Goal: Task Accomplishment & Management: Manage account settings

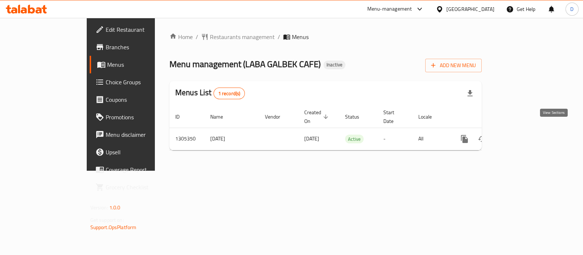
click at [522, 135] on icon "enhanced table" at bounding box center [517, 139] width 9 height 9
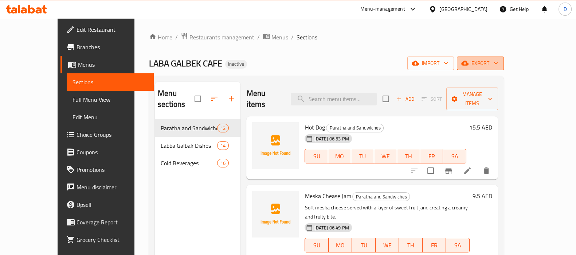
click at [469, 60] on icon "button" at bounding box center [465, 62] width 7 height 7
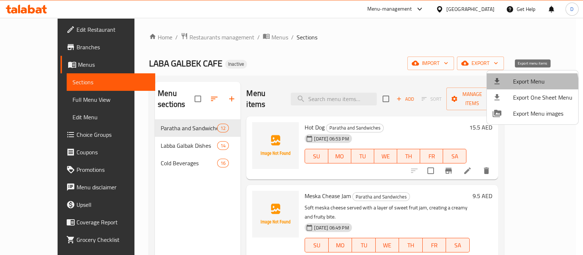
click at [528, 84] on span "Export Menu" at bounding box center [542, 81] width 59 height 9
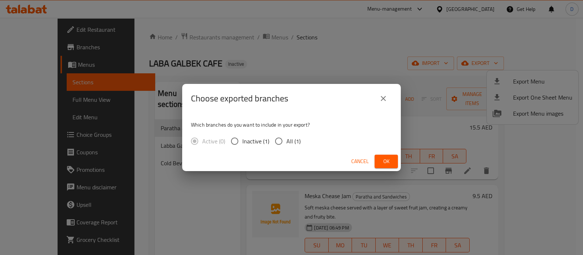
click at [291, 143] on span "All (1)" at bounding box center [294, 141] width 14 height 9
click at [287, 143] on input "All (1)" at bounding box center [278, 140] width 15 height 15
radio input "true"
click at [381, 159] on span "Ok" at bounding box center [387, 161] width 12 height 9
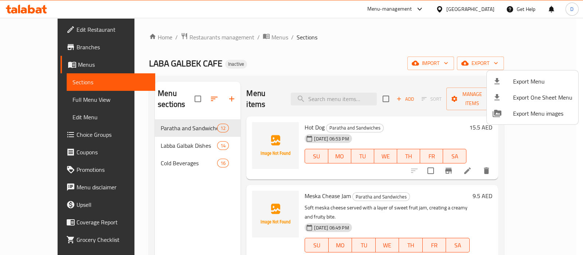
click at [33, 106] on div at bounding box center [291, 127] width 583 height 255
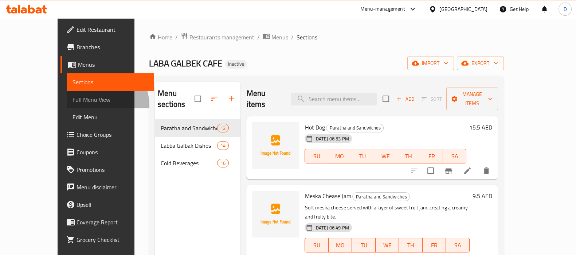
click at [67, 106] on link "Full Menu View" at bounding box center [110, 100] width 87 height 18
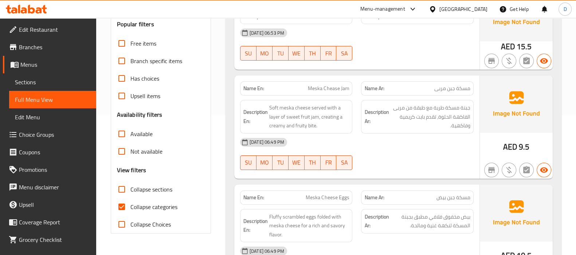
scroll to position [162, 0]
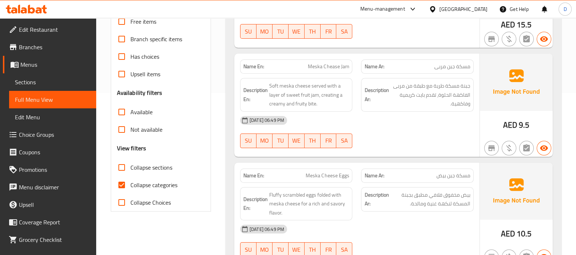
click at [142, 181] on span "Collapse categories" at bounding box center [154, 184] width 47 height 9
click at [131, 181] on input "Collapse categories" at bounding box center [122, 185] width 18 height 18
checkbox input "false"
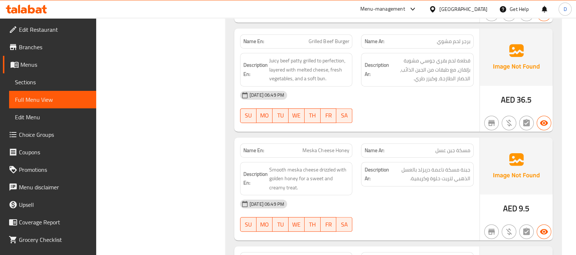
scroll to position [406, 0]
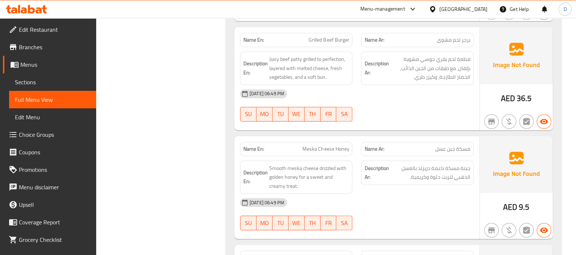
click at [327, 37] on span "Grilled Beef Burger" at bounding box center [329, 40] width 40 height 8
copy span "Beef"
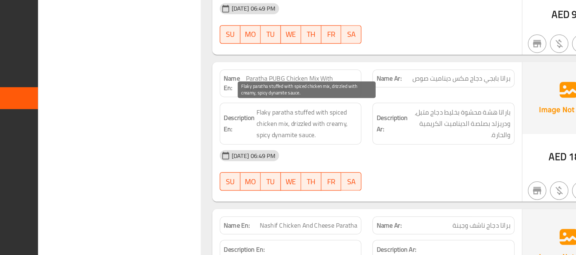
scroll to position [689, 0]
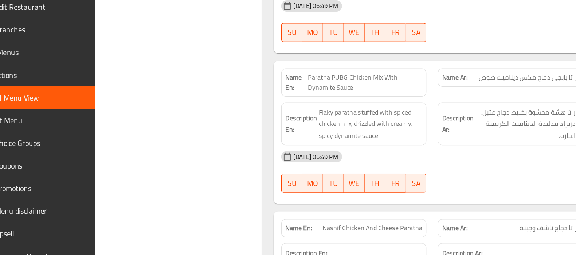
click at [353, 104] on div "Description En: Flaky paratha stuffed with spiced chicken mix, drizzled with cr…" at bounding box center [296, 120] width 121 height 42
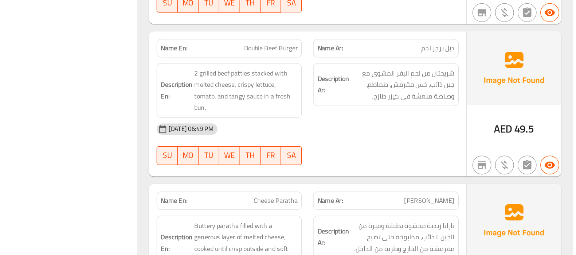
scroll to position [1004, 0]
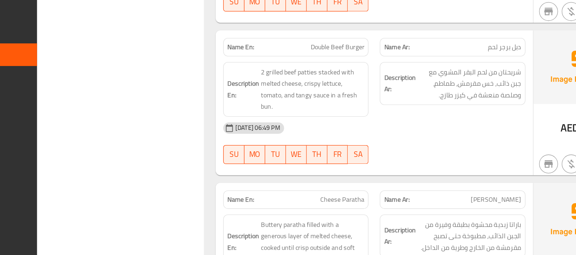
click at [327, 93] on span "Double Beef Burger" at bounding box center [329, 94] width 42 height 8
copy span "Beef"
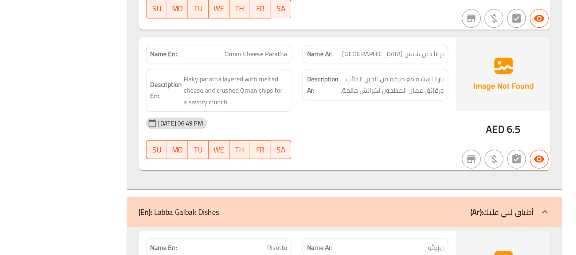
scroll to position [1235, 0]
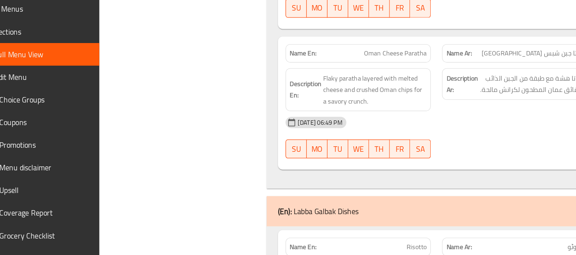
drag, startPoint x: 438, startPoint y: 84, endPoint x: 330, endPoint y: 137, distance: 120.3
click at [330, 137] on span "Flaky paratha layered with melted cheese and crushed Oman chips for a savory cr…" at bounding box center [309, 127] width 80 height 27
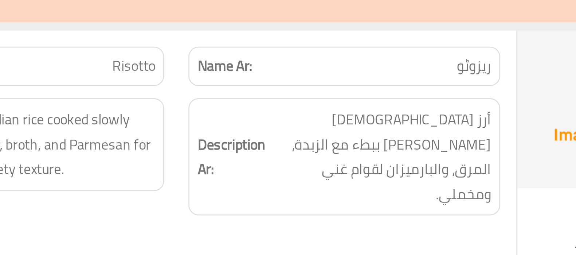
scroll to position [1374, 0]
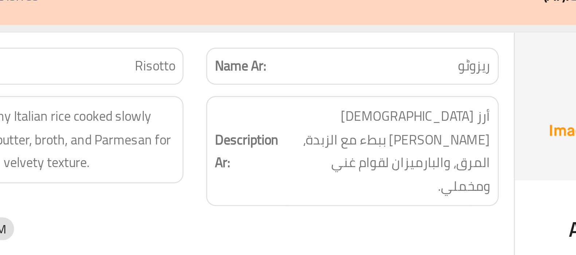
copy span "ریزوٹو"
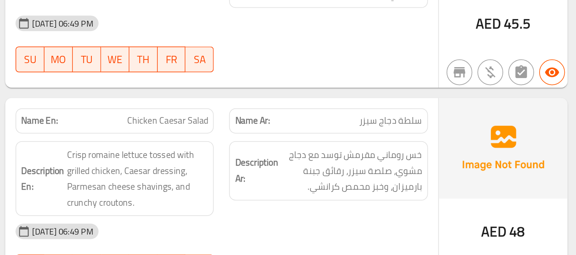
scroll to position [1422, 0]
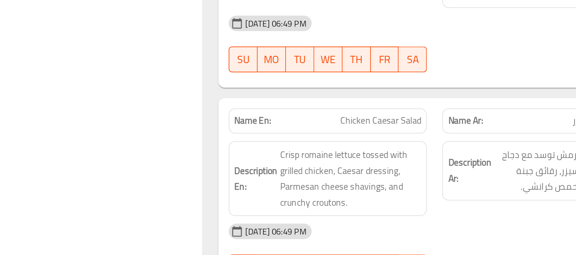
drag, startPoint x: 466, startPoint y: 149, endPoint x: 345, endPoint y: 199, distance: 130.7
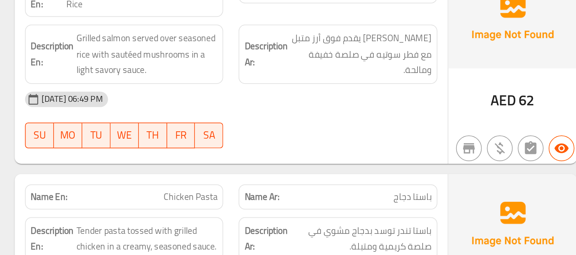
scroll to position [1614, 0]
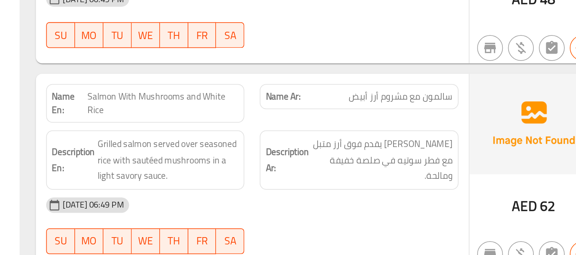
scroll to position [1614, 0]
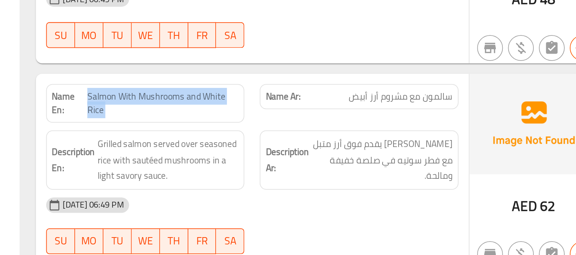
copy span "Salmon With Mushrooms and White Rice"
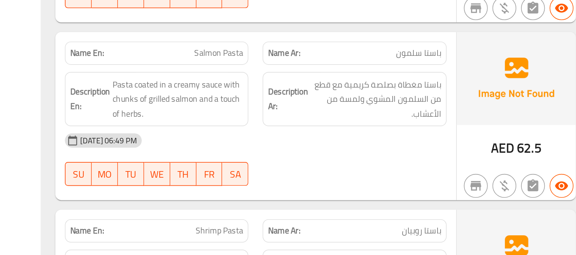
scroll to position [1804, 0]
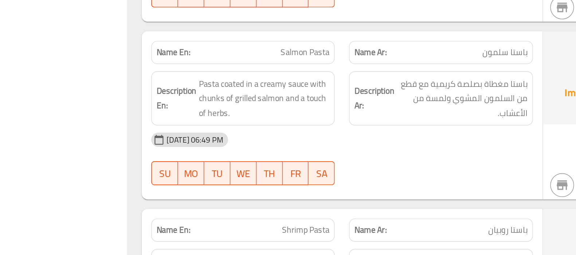
drag, startPoint x: 307, startPoint y: 191, endPoint x: 370, endPoint y: 191, distance: 62.7
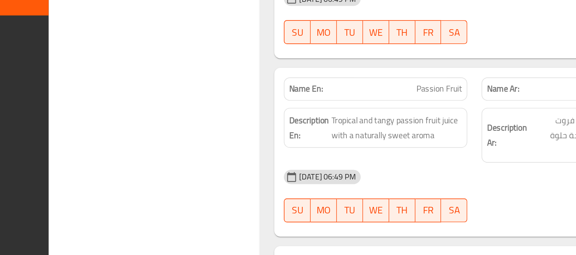
scroll to position [3847, 0]
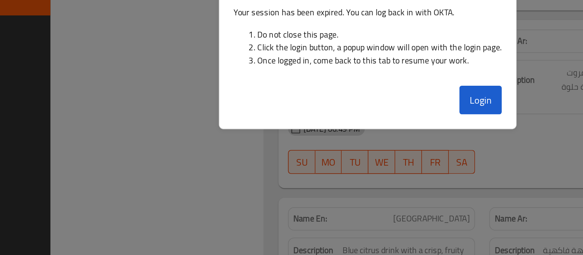
click at [306, 165] on div "Login" at bounding box center [292, 162] width 182 height 29
click at [359, 165] on button "Login" at bounding box center [361, 160] width 26 height 18
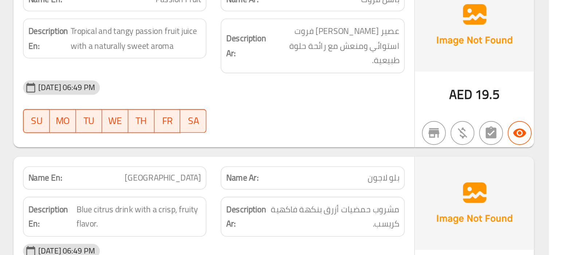
scroll to position [3900, 0]
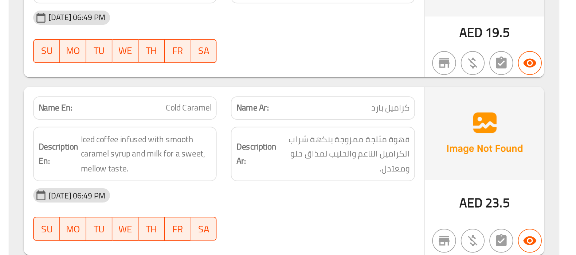
scroll to position [4441, 0]
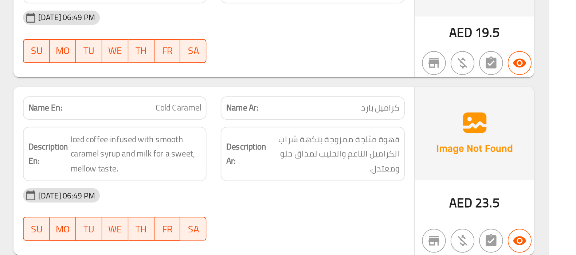
drag, startPoint x: 370, startPoint y: 190, endPoint x: 454, endPoint y: 190, distance: 83.1
click at [454, 210] on div "[DATE] 06:49 PM" at bounding box center [357, 219] width 242 height 18
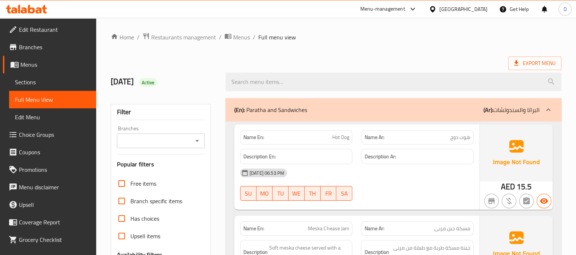
scroll to position [11, 0]
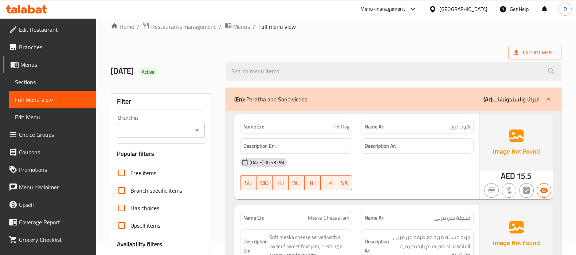
click at [345, 128] on span "Hot Dog" at bounding box center [340, 127] width 17 height 8
copy span "Hot Dog"
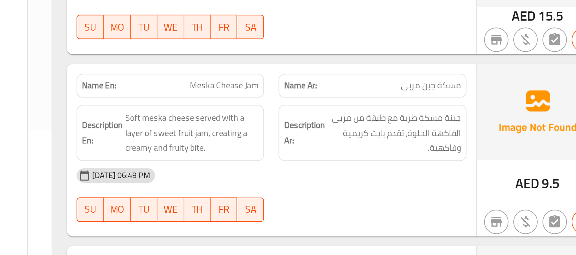
scroll to position [104, 0]
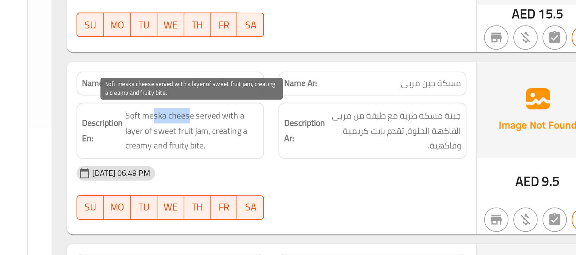
drag, startPoint x: 307, startPoint y: 143, endPoint x: 285, endPoint y: 142, distance: 21.9
click at [285, 142] on span "Soft meska cheese served with a layer of sweet fruit jam, creating a creamy and…" at bounding box center [309, 152] width 80 height 27
drag, startPoint x: 287, startPoint y: 145, endPoint x: 283, endPoint y: 144, distance: 3.8
click at [283, 144] on span "Soft meska cheese served with a layer of sweet fruit jam, creating a creamy and…" at bounding box center [309, 152] width 80 height 27
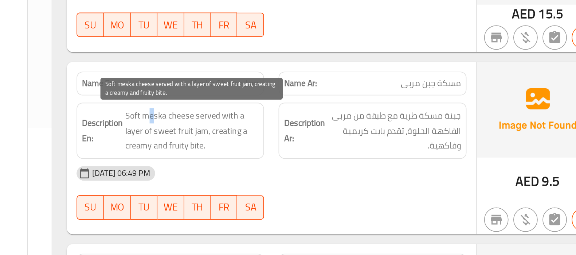
click at [283, 144] on span "Soft meska cheese served with a layer of sweet fruit jam, creating a creamy and…" at bounding box center [309, 152] width 80 height 27
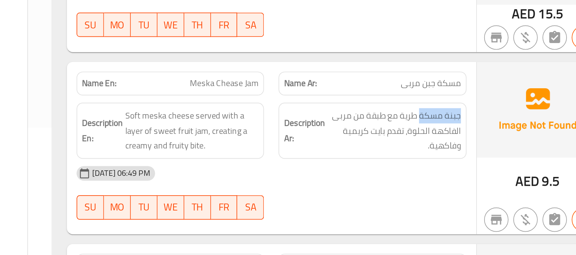
drag, startPoint x: 446, startPoint y: 144, endPoint x: 471, endPoint y: 144, distance: 25.5
click at [471, 144] on div "Description Ar: جبنة مسكة طرية مع طبقة من مربى الفاكهة الحلوة، تقدم بايت كريمية…" at bounding box center [417, 153] width 113 height 34
copy span "جبنة مسكة"
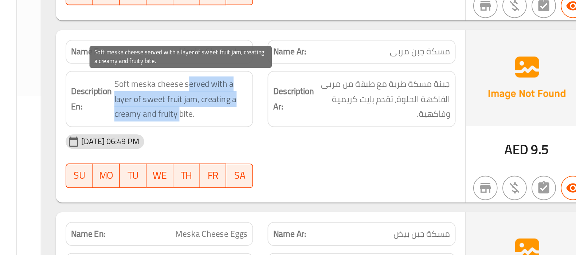
drag, startPoint x: 313, startPoint y: 143, endPoint x: 309, endPoint y: 162, distance: 18.7
click at [309, 162] on span "Soft meska cheese served with a layer of sweet fruit jam, creating a creamy and…" at bounding box center [309, 152] width 80 height 27
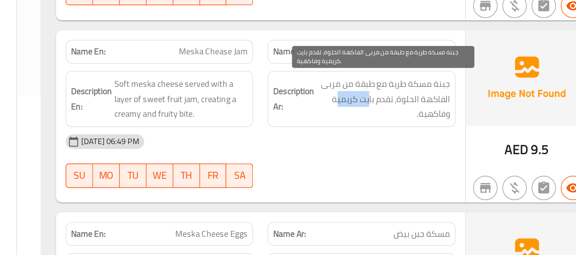
drag, startPoint x: 423, startPoint y: 156, endPoint x: 402, endPoint y: 156, distance: 20.4
click at [402, 156] on span "جبنة مسكة طرية مع طبقة من مربى الفاكهة الحلوة، تقدم بايت كريمية وفاكهية." at bounding box center [430, 152] width 80 height 27
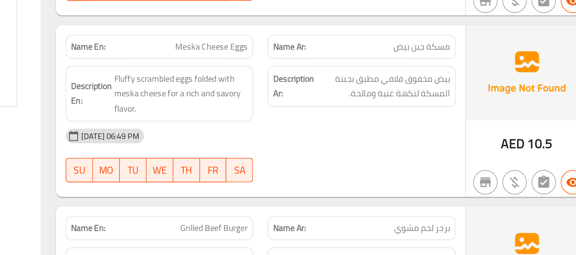
scroll to position [208, 0]
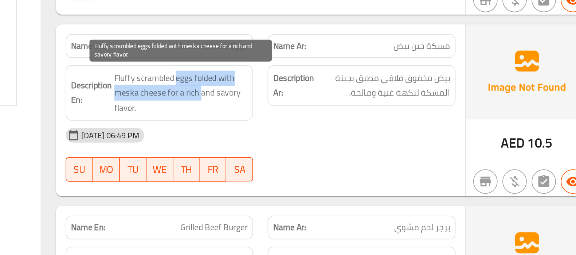
drag, startPoint x: 307, startPoint y: 149, endPoint x: 322, endPoint y: 158, distance: 17.4
click at [322, 158] on span "Fluffy scrambled eggs folded with meska cheese for a rich and savory flavor." at bounding box center [309, 157] width 80 height 27
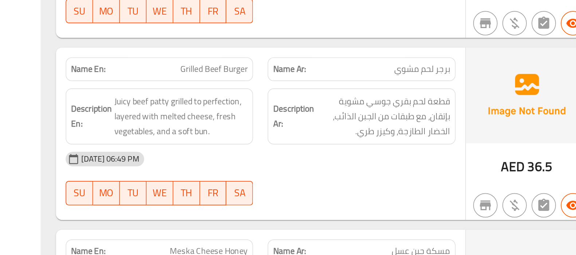
scroll to position [306, 0]
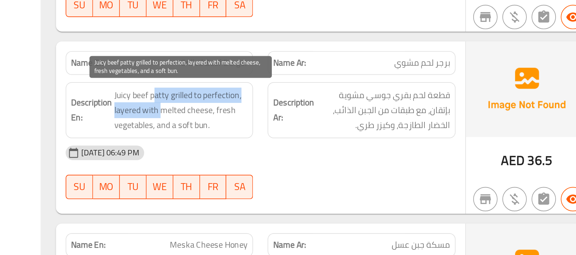
drag, startPoint x: 294, startPoint y: 156, endPoint x: 299, endPoint y: 166, distance: 11.6
click at [299, 166] on span "Juicy beef patty grilled to perfection, layered with melted cheese, fresh veget…" at bounding box center [309, 168] width 80 height 27
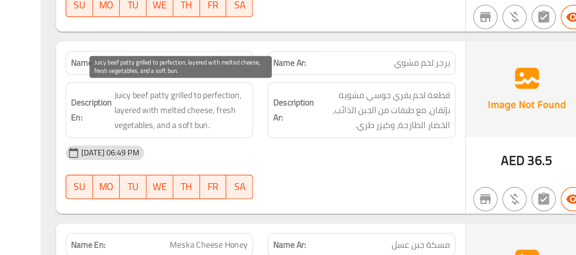
click at [299, 166] on span "Juicy beef patty grilled to perfection, layered with melted cheese, fresh veget…" at bounding box center [309, 168] width 80 height 27
drag, startPoint x: 299, startPoint y: 166, endPoint x: 323, endPoint y: 167, distance: 24.4
click at [323, 167] on span "Juicy beef patty grilled to perfection, layered with melted cheese, fresh veget…" at bounding box center [309, 168] width 80 height 27
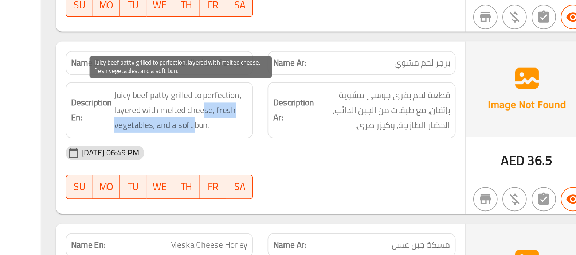
drag, startPoint x: 323, startPoint y: 167, endPoint x: 318, endPoint y: 178, distance: 11.6
click at [318, 178] on span "Juicy beef patty grilled to perfection, layered with melted cheese, fresh veget…" at bounding box center [309, 168] width 80 height 27
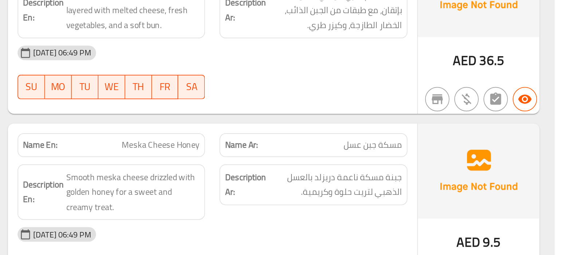
scroll to position [368, 0]
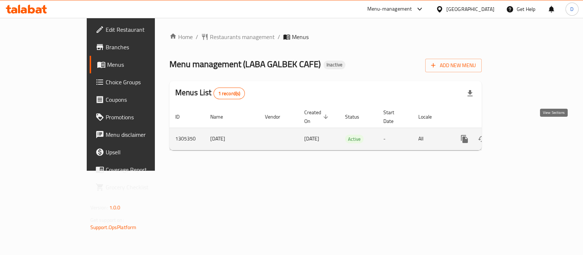
click at [526, 135] on link "enhanced table" at bounding box center [518, 139] width 18 height 18
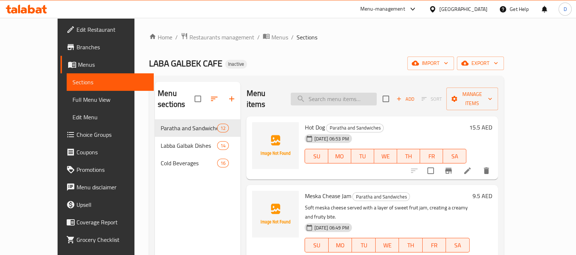
click at [330, 96] on input "search" at bounding box center [334, 99] width 86 height 13
paste input "Beef"
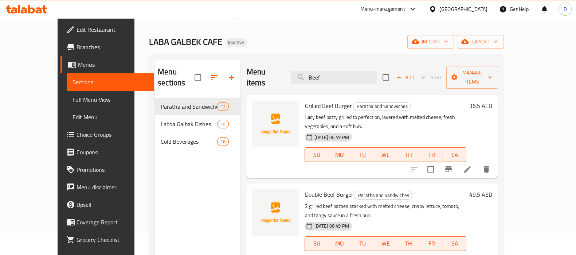
scroll to position [25, 0]
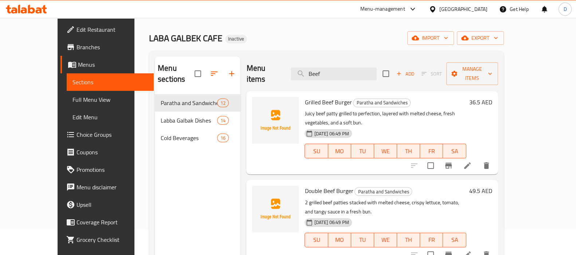
type input "Beef"
click at [495, 157] on div at bounding box center [451, 166] width 90 height 18
click at [478, 159] on li at bounding box center [468, 165] width 20 height 13
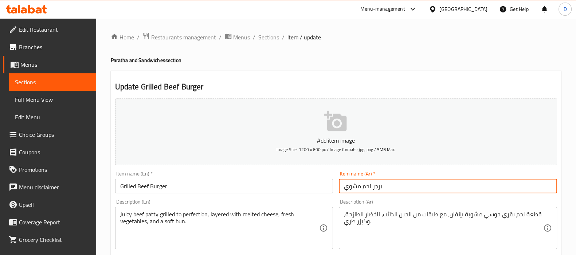
click at [361, 188] on input "برجر لحم مشوي" at bounding box center [448, 186] width 218 height 15
paste input "بقري"
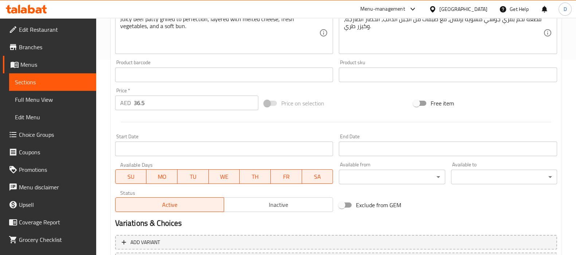
scroll to position [260, 0]
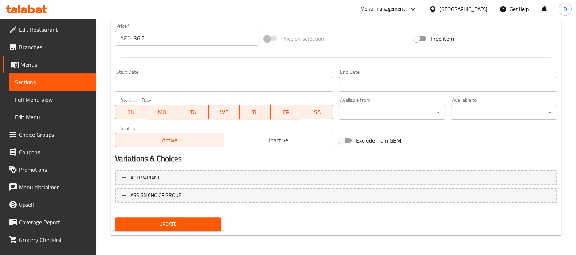
type input "برجر لحم بقري مشوي"
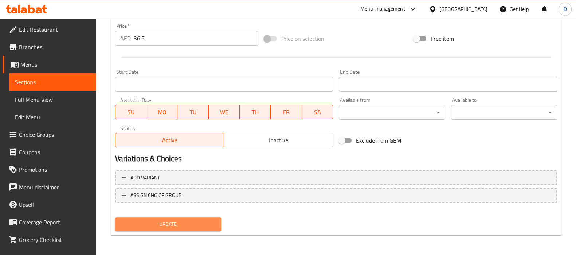
click at [191, 226] on span "Update" at bounding box center [168, 223] width 94 height 9
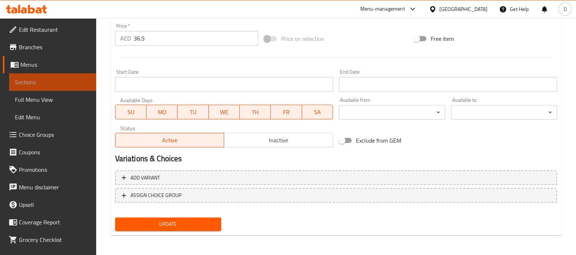
click at [78, 81] on span "Sections" at bounding box center [52, 82] width 75 height 9
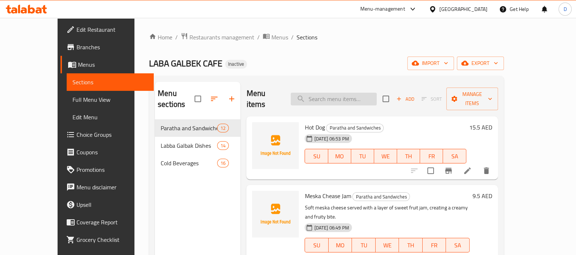
click at [348, 96] on input "search" at bounding box center [334, 99] width 86 height 13
paste input "Beef"
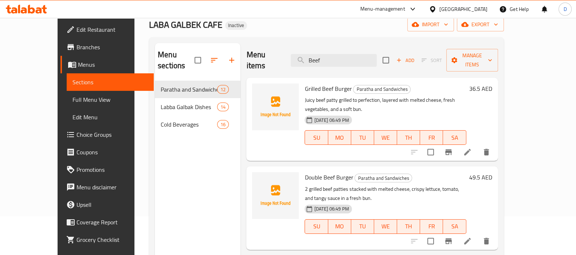
scroll to position [39, 0]
type input "Beef"
click at [478, 234] on li at bounding box center [468, 240] width 20 height 13
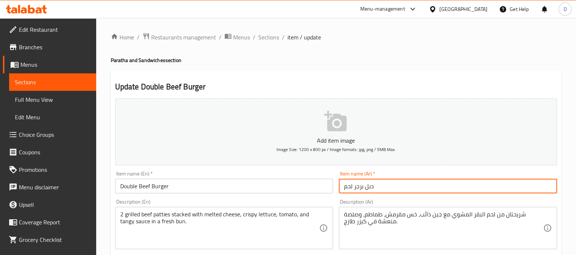
click at [381, 182] on input "دبل برجر لحم" at bounding box center [448, 186] width 218 height 15
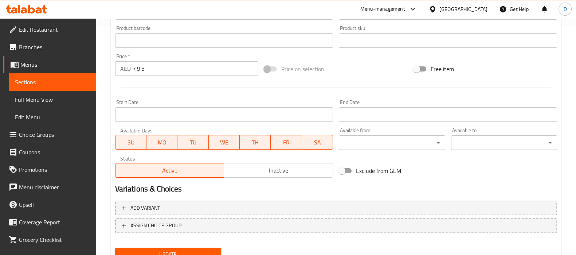
scroll to position [260, 0]
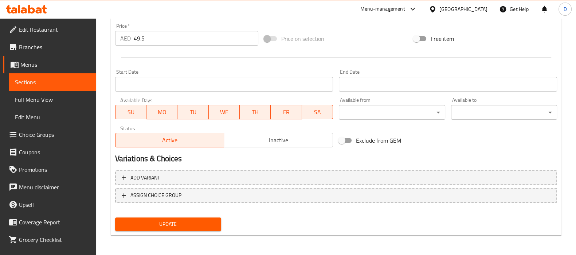
type input "دبل برجر لحم بقري"
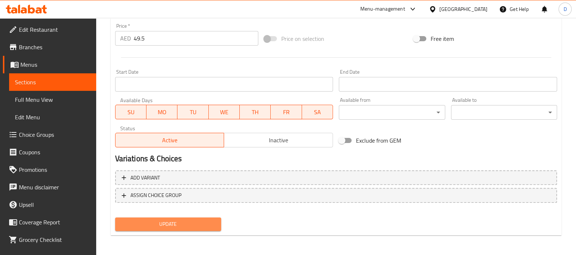
click at [175, 229] on button "Update" at bounding box center [168, 223] width 106 height 13
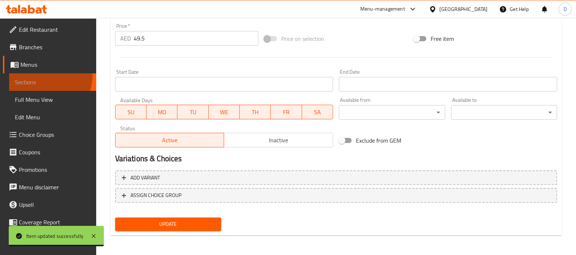
click at [46, 75] on link "Sections" at bounding box center [52, 82] width 87 height 18
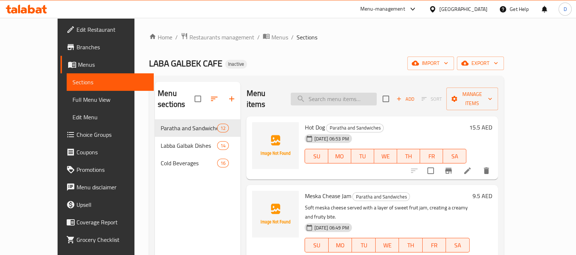
click at [331, 93] on input "search" at bounding box center [334, 99] width 86 height 13
paste input "ریزوٹو"
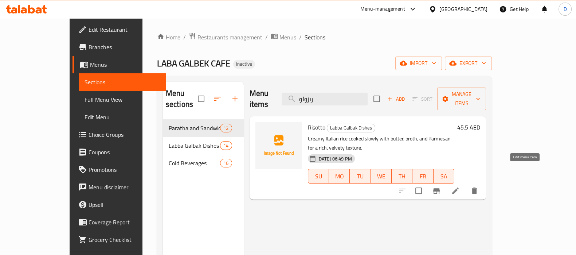
type input "ریزوٹو"
click at [460, 186] on icon at bounding box center [455, 190] width 9 height 9
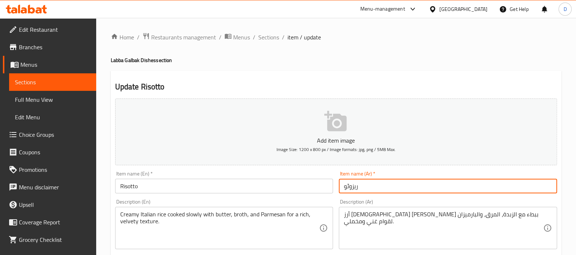
click at [348, 189] on input "ریزوٹو" at bounding box center [448, 186] width 218 height 15
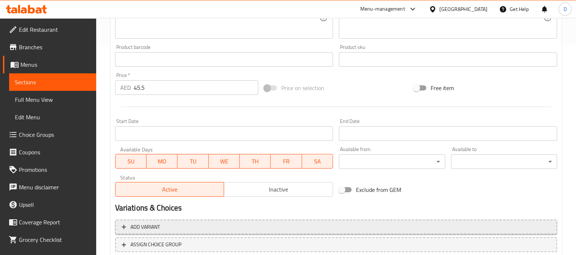
scroll to position [260, 0]
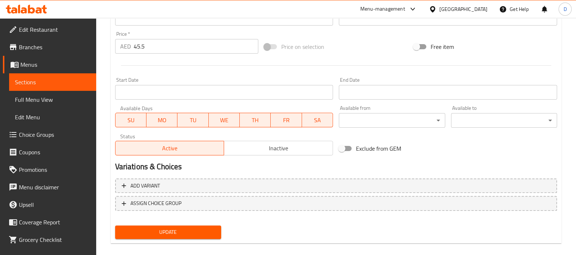
click at [201, 219] on div "Add item image Image Size: 1200 x 800 px / Image formats: jpg, png / 5MB Max. I…" at bounding box center [336, 39] width 448 height 406
click at [193, 233] on span "Update" at bounding box center [168, 232] width 94 height 9
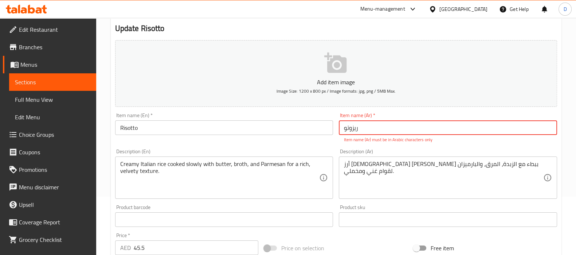
click at [355, 128] on input "ریزوتو" at bounding box center [448, 127] width 218 height 15
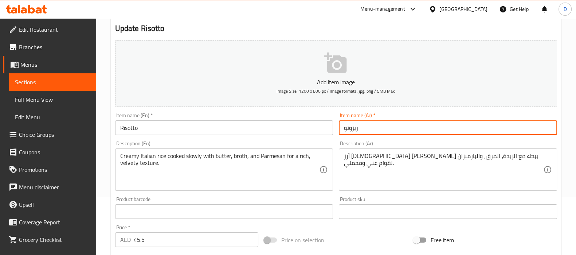
scroll to position [260, 0]
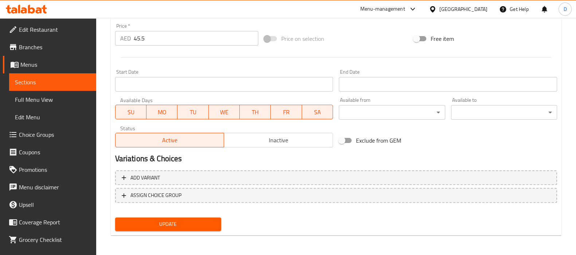
type input "ريزوتو"
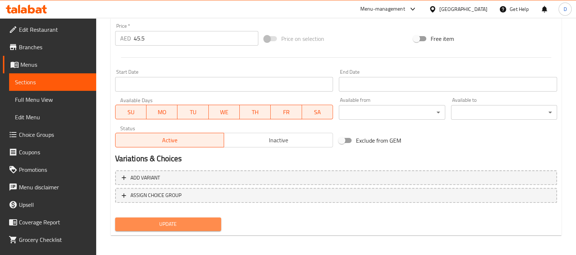
click at [210, 221] on span "Update" at bounding box center [168, 223] width 94 height 9
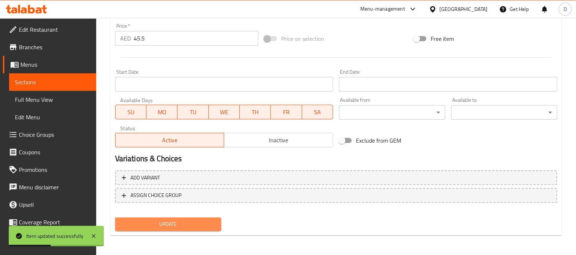
click at [197, 226] on span "Update" at bounding box center [168, 223] width 94 height 9
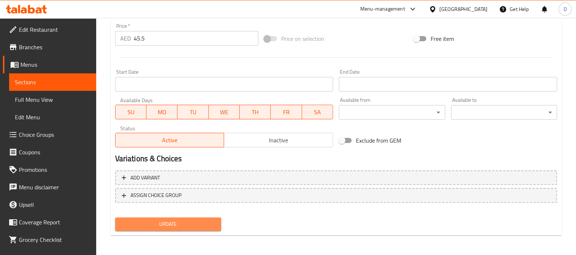
click at [173, 226] on span "Update" at bounding box center [168, 223] width 94 height 9
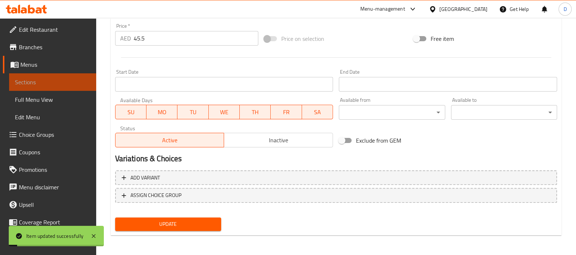
click at [67, 83] on span "Sections" at bounding box center [52, 82] width 75 height 9
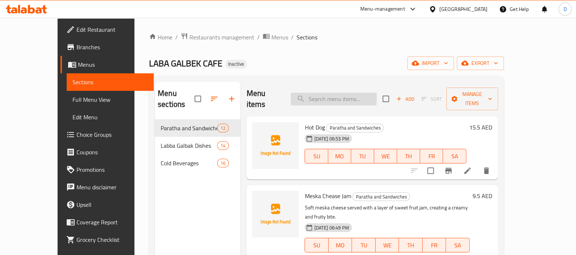
click at [323, 93] on input "search" at bounding box center [334, 99] width 86 height 13
paste input "Salmon With Mushrooms and White Rice"
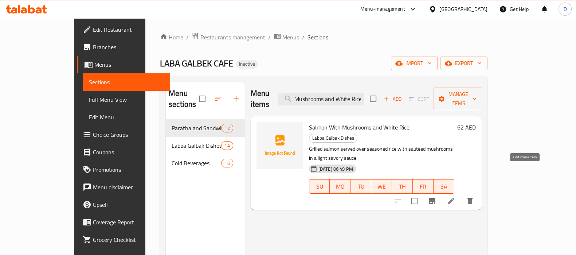
type input "Salmon With Mushrooms and White Rice"
click at [456, 197] on icon at bounding box center [451, 201] width 9 height 9
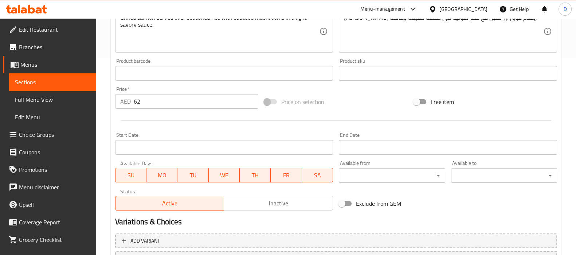
scroll to position [196, 0]
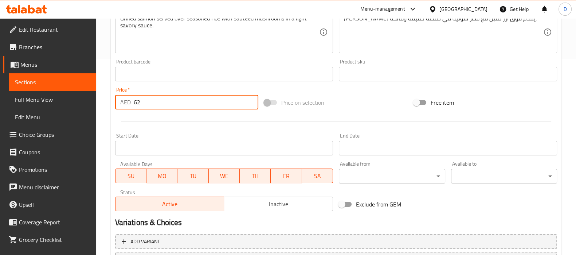
click at [175, 101] on input "62" at bounding box center [196, 102] width 125 height 15
type input "62.5"
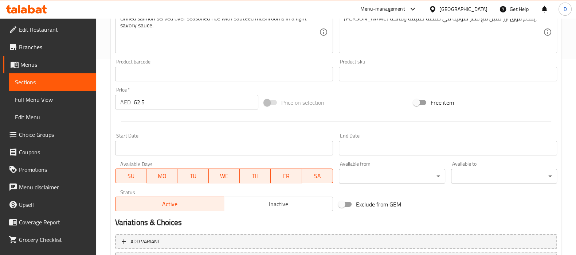
click at [124, 119] on div at bounding box center [336, 121] width 448 height 18
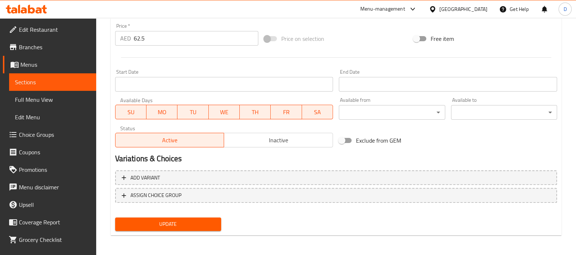
click at [171, 223] on span "Update" at bounding box center [168, 223] width 94 height 9
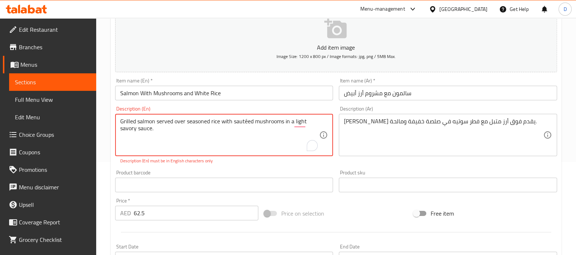
scroll to position [94, 0]
click at [247, 125] on textarea "Grilled salmon served over seasoned rice with sautéed mushrooms in a light savo…" at bounding box center [219, 134] width 199 height 35
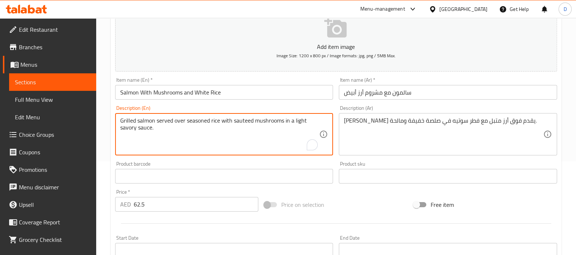
type textarea "Grilled salmon served over seasoned rice with sauteed mushrooms in a light savo…"
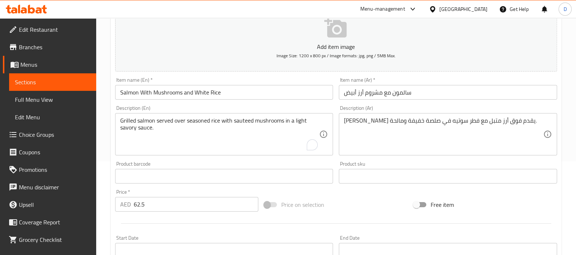
click at [111, 161] on div "Update Salmon With Mushrooms and White Rice Add item image Image Size: 1200 x 8…" at bounding box center [336, 189] width 451 height 424
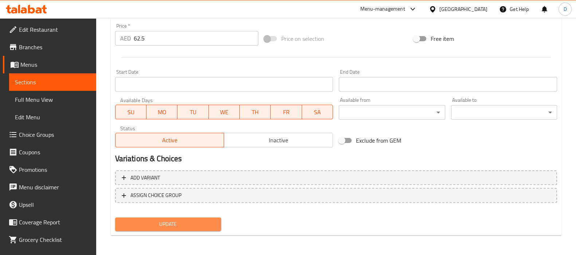
click at [141, 222] on span "Update" at bounding box center [168, 223] width 94 height 9
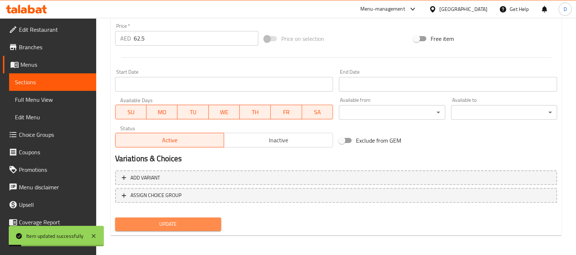
click at [141, 222] on span "Update" at bounding box center [168, 223] width 94 height 9
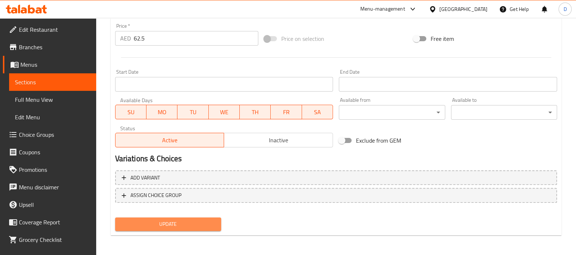
click at [141, 222] on span "Update" at bounding box center [168, 223] width 94 height 9
click at [199, 222] on span "Update" at bounding box center [168, 223] width 94 height 9
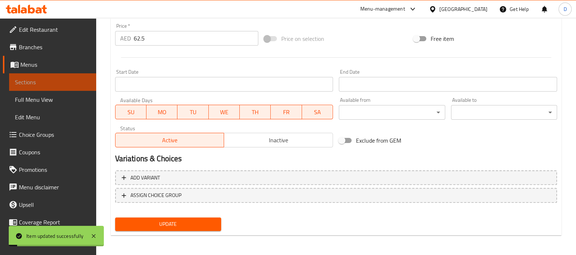
click at [64, 79] on span "Sections" at bounding box center [52, 82] width 75 height 9
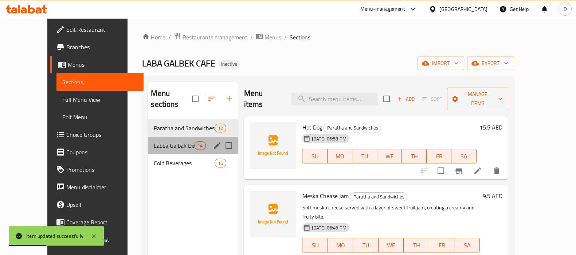
click at [168, 139] on div "Labba Galbak Dishes 14" at bounding box center [193, 146] width 90 height 18
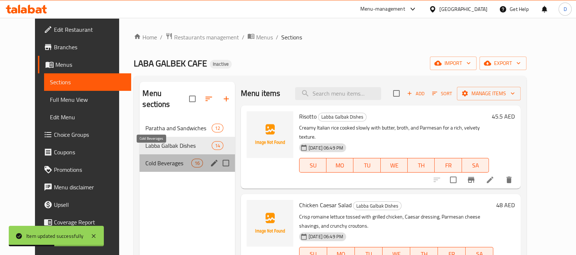
click at [164, 159] on span "Cold Beverages" at bounding box center [168, 163] width 46 height 9
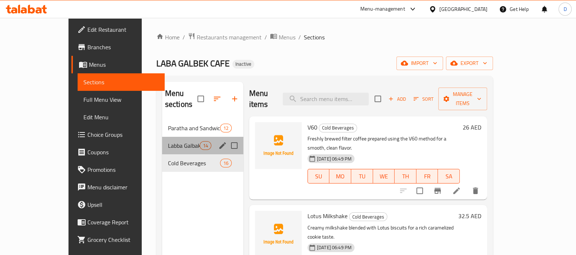
click at [162, 139] on div "Labba Galbak Dishes 14" at bounding box center [202, 146] width 81 height 18
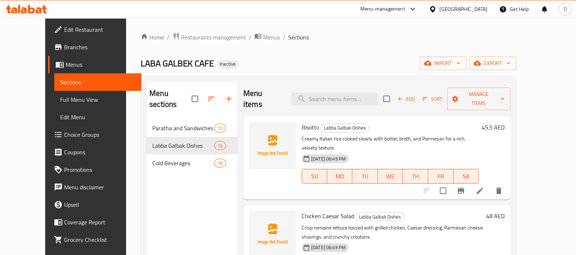
click at [153, 103] on div "Menu sections" at bounding box center [192, 99] width 91 height 35
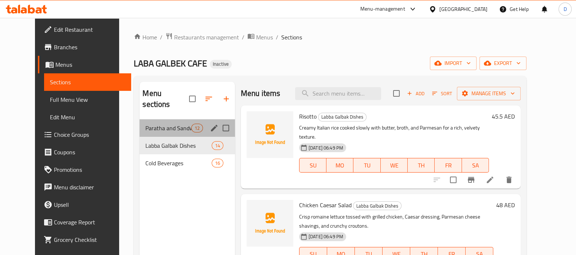
click at [149, 119] on div "Paratha and Sandwiches 12" at bounding box center [187, 128] width 95 height 18
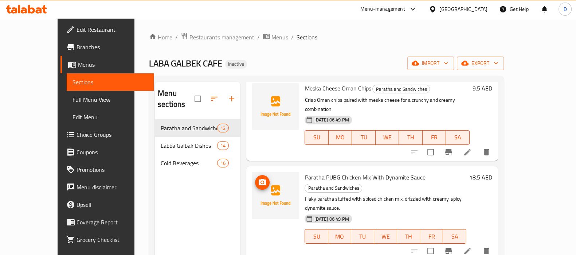
scroll to position [475, 0]
